Goal: Information Seeking & Learning: Find specific page/section

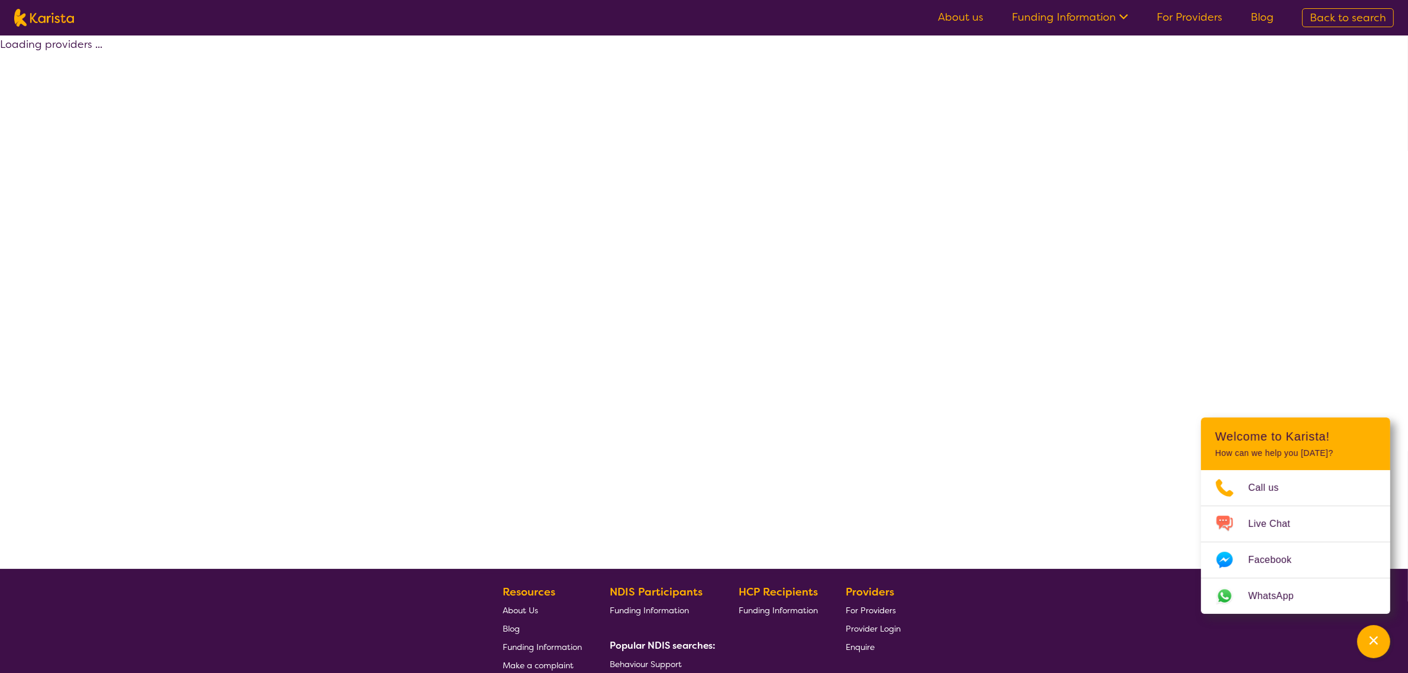
select select "by_score"
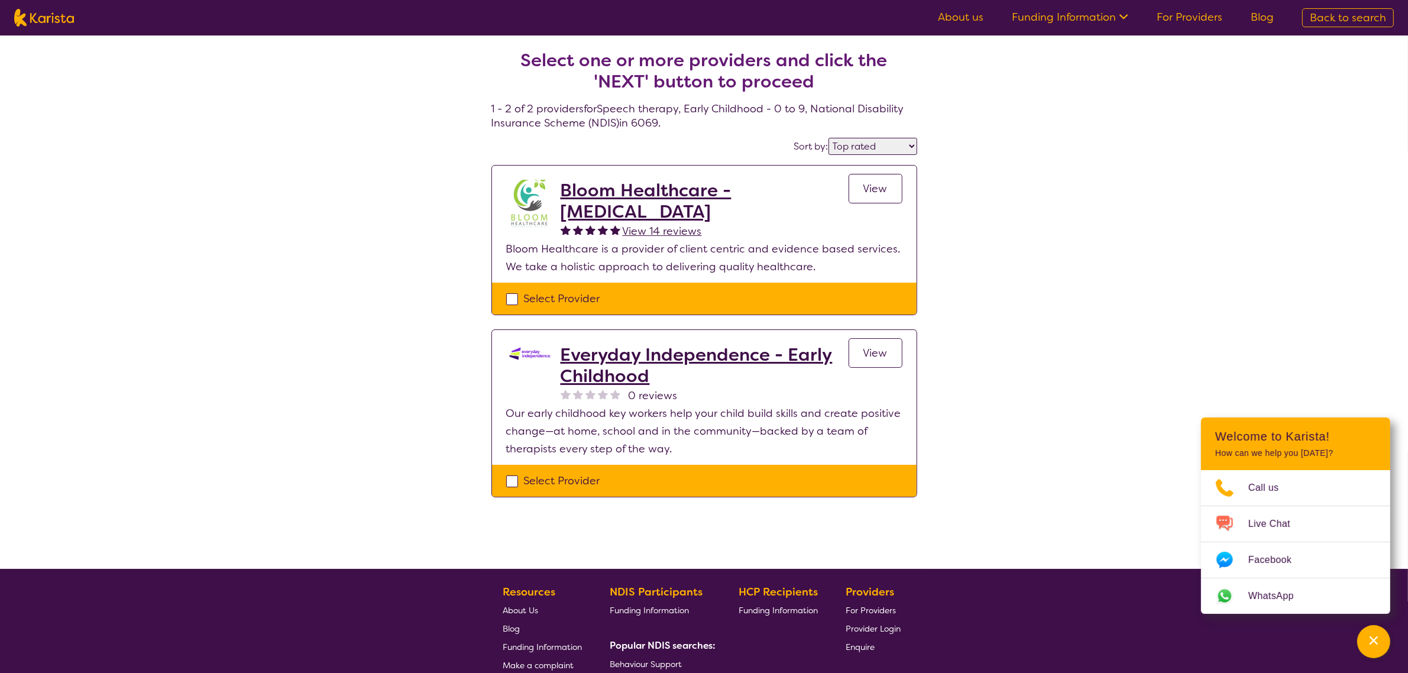
drag, startPoint x: 634, startPoint y: 123, endPoint x: 661, endPoint y: 122, distance: 26.0
click at [661, 122] on h4 "Select one or more providers and click the 'NEXT' button to proceed 1 - 2 of 2 …" at bounding box center [704, 75] width 426 height 109
copy h4 "6069"
click at [56, 21] on img at bounding box center [44, 18] width 60 height 18
select select "[MEDICAL_DATA]"
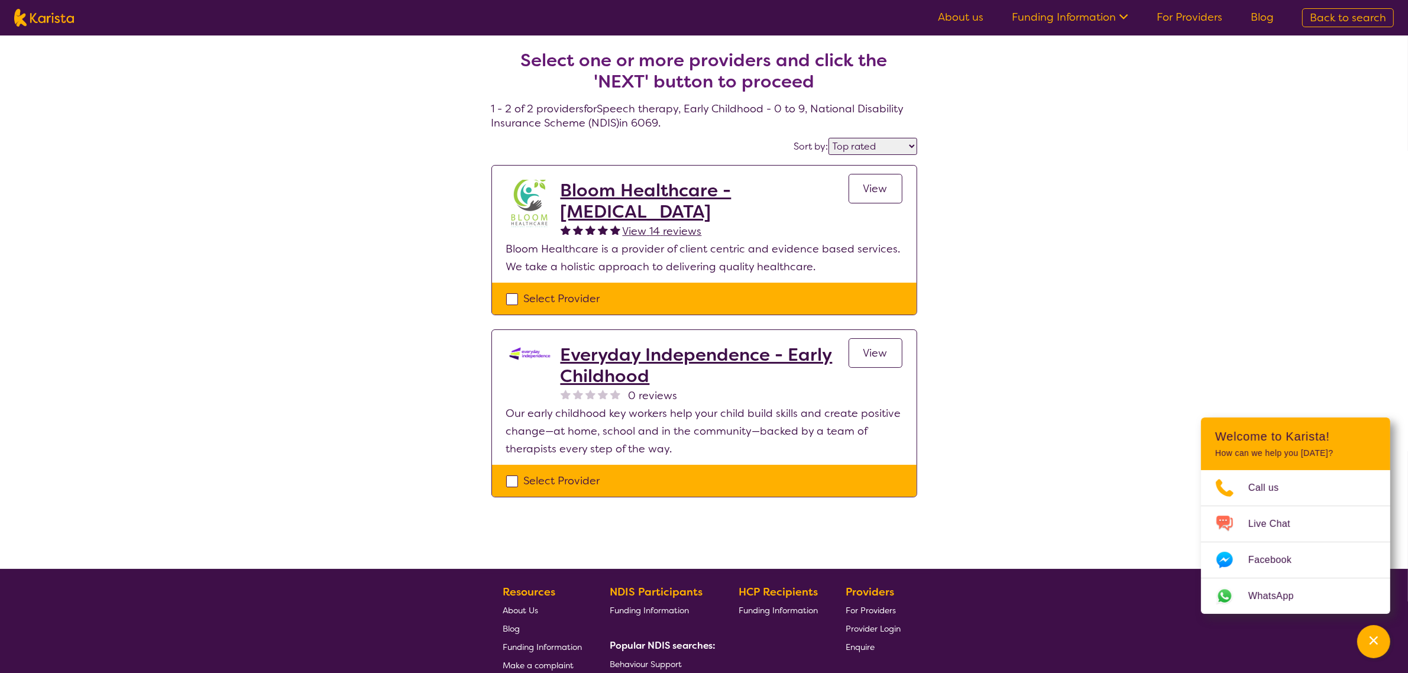
select select "AG"
select select "HCP"
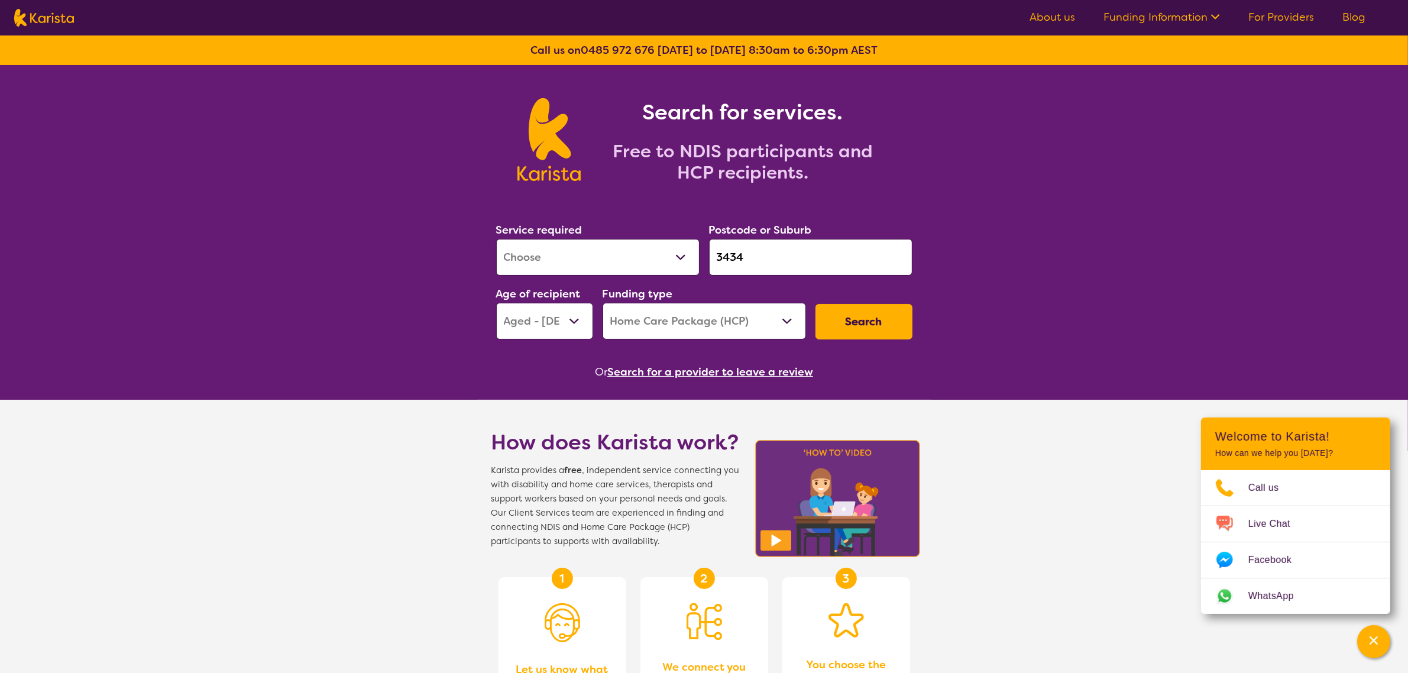
drag, startPoint x: 753, startPoint y: 251, endPoint x: 705, endPoint y: 245, distance: 48.3
click at [701, 247] on div "Service required Allied Health Assistant Assessment ([MEDICAL_DATA] or [MEDICAL…" at bounding box center [704, 280] width 426 height 128
paste input "6069"
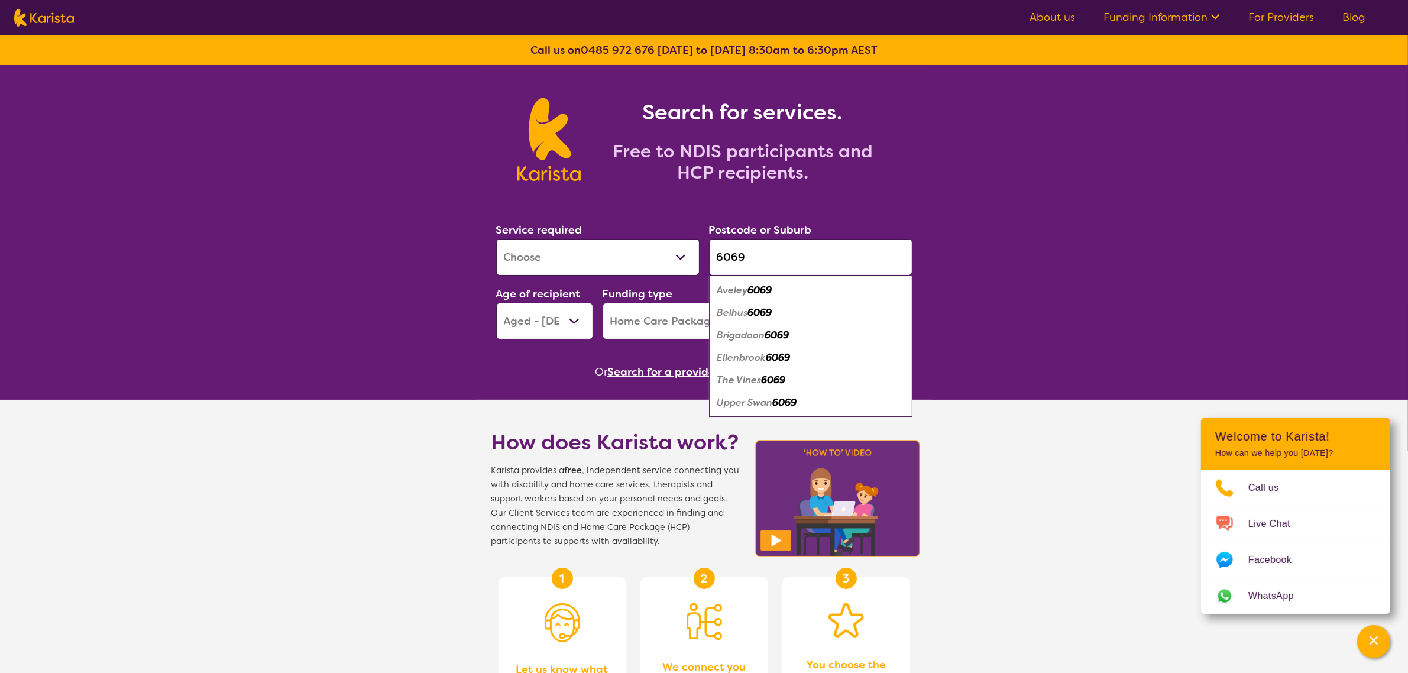
type input "6069"
click at [606, 264] on select "Allied Health Assistant Assessment ([MEDICAL_DATA] or [MEDICAL_DATA]) Behaviour…" at bounding box center [597, 257] width 203 height 37
